Goal: Task Accomplishment & Management: Use online tool/utility

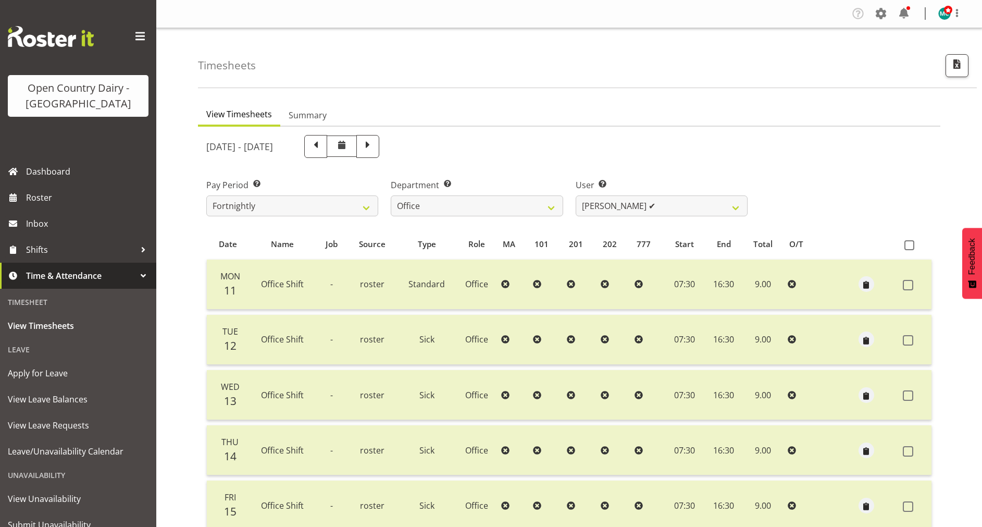
select select "699"
click at [45, 202] on span "Roster" at bounding box center [88, 198] width 125 height 16
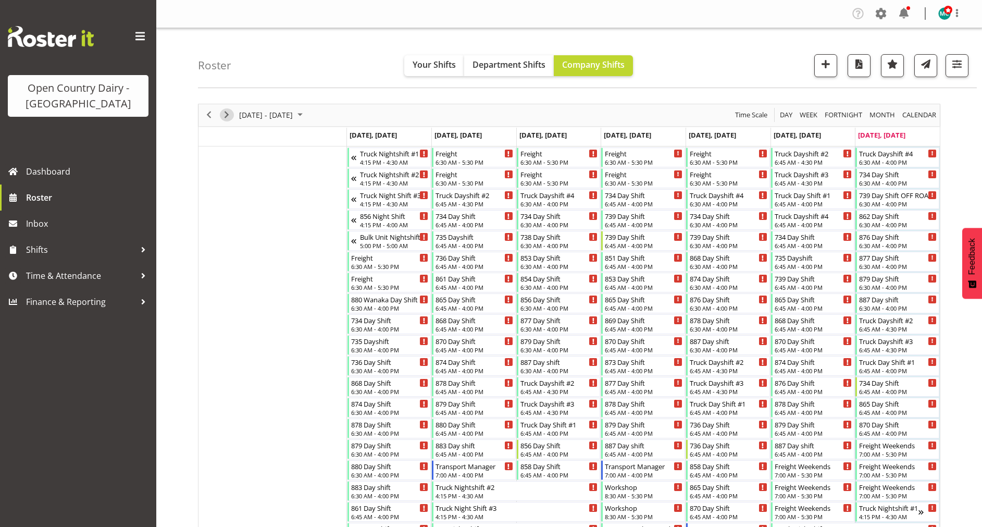
click at [228, 109] on span "Next" at bounding box center [226, 114] width 12 height 13
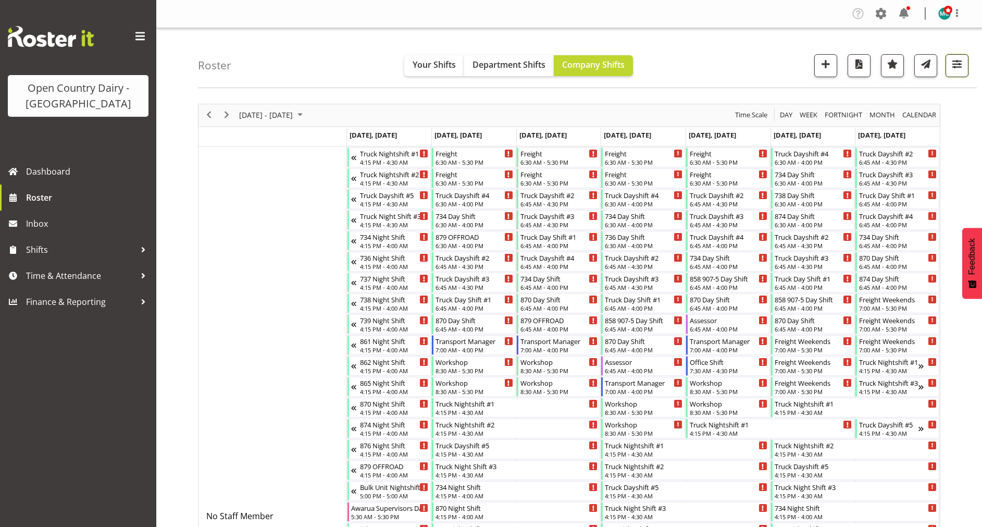
click at [958, 67] on span "button" at bounding box center [957, 64] width 14 height 14
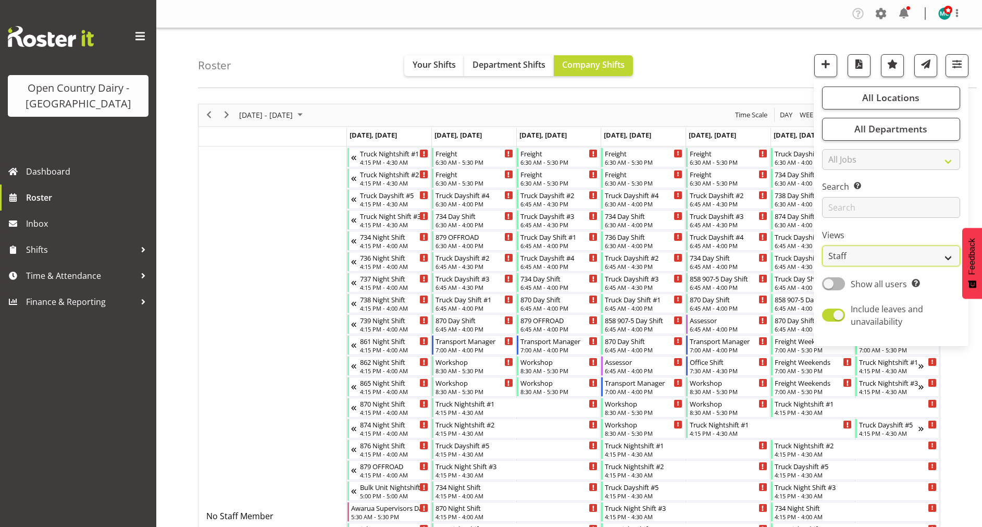
click at [867, 264] on select "Staff Role Shift - Horizontal Shift - Vertical Staff - Location" at bounding box center [891, 255] width 138 height 21
select select "shiftH"
click at [822, 245] on select "Staff Role Shift - Horizontal Shift - Vertical Staff - Location" at bounding box center [891, 255] width 138 height 21
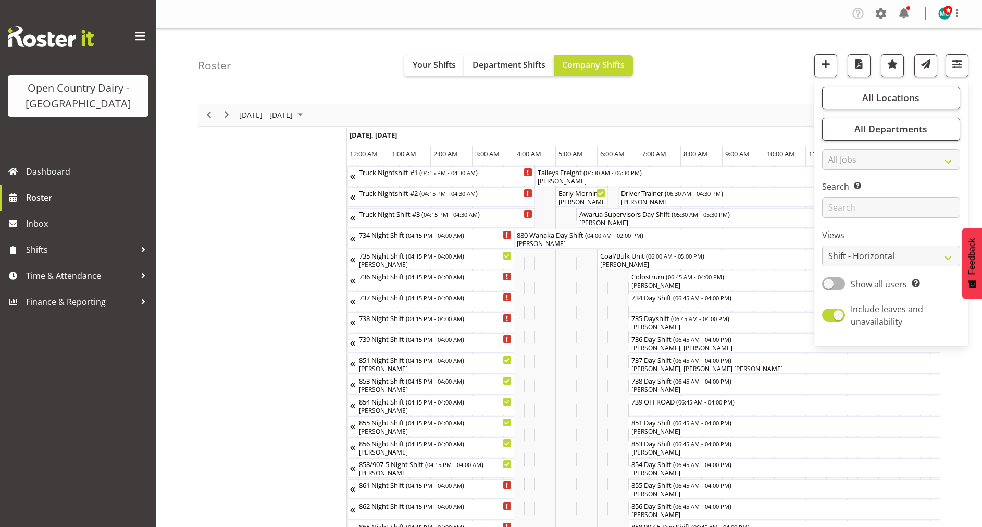
click at [771, 64] on div "Roster Your Shifts Department Shifts Company Shifts All Locations Clear Awarua …" at bounding box center [587, 58] width 779 height 60
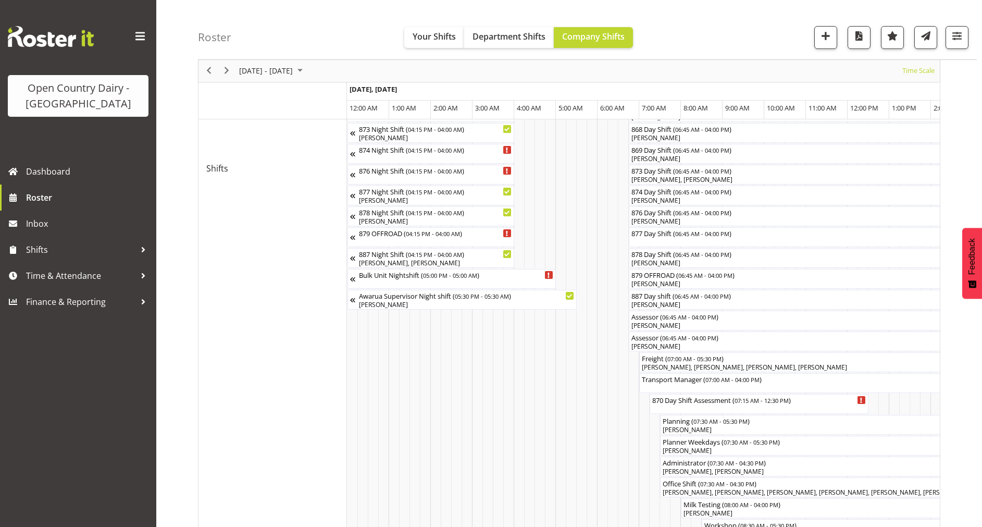
scroll to position [483, 0]
click at [694, 401] on div "870 Day Shift Assessment ( 07:15 AM - 12:30 PM )" at bounding box center [759, 396] width 215 height 10
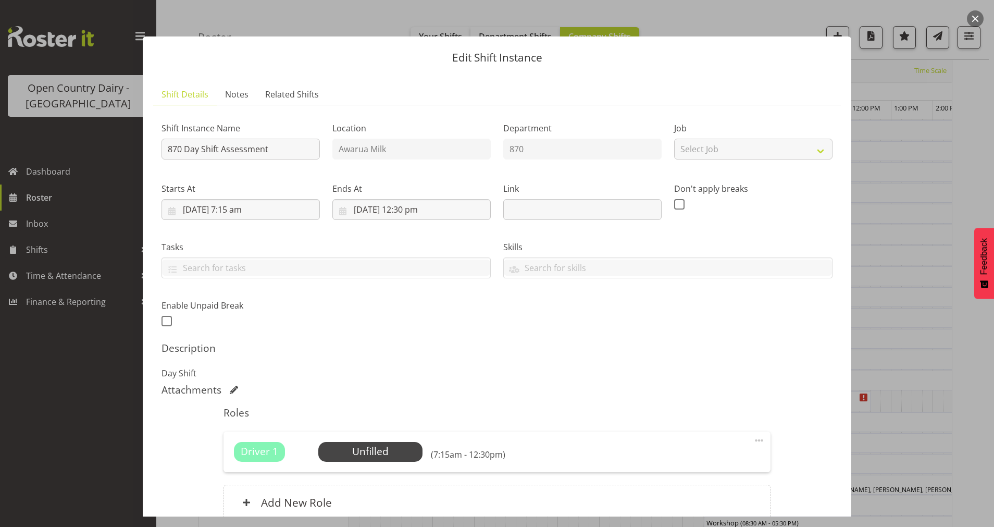
click at [970, 18] on button "button" at bounding box center [975, 18] width 17 height 17
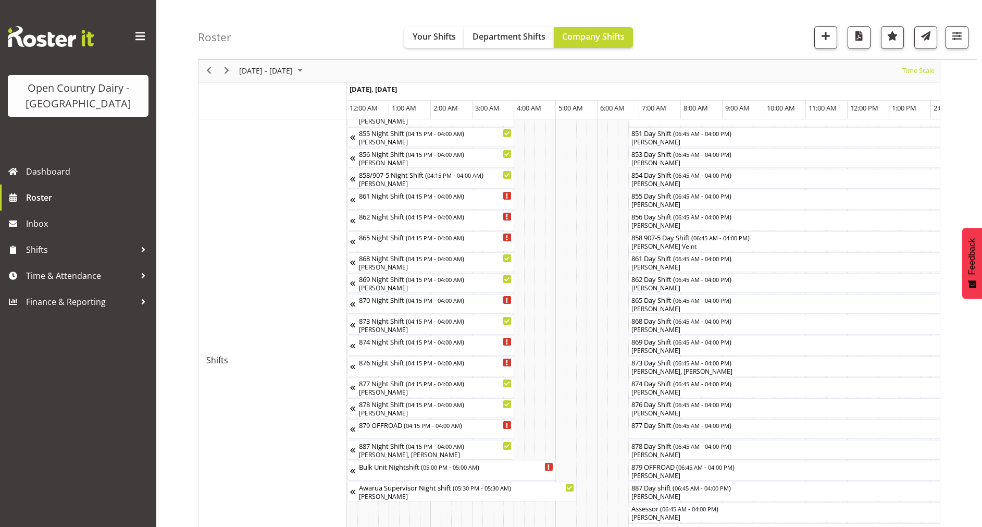
scroll to position [287, 0]
